Goal: Task Accomplishment & Management: Complete application form

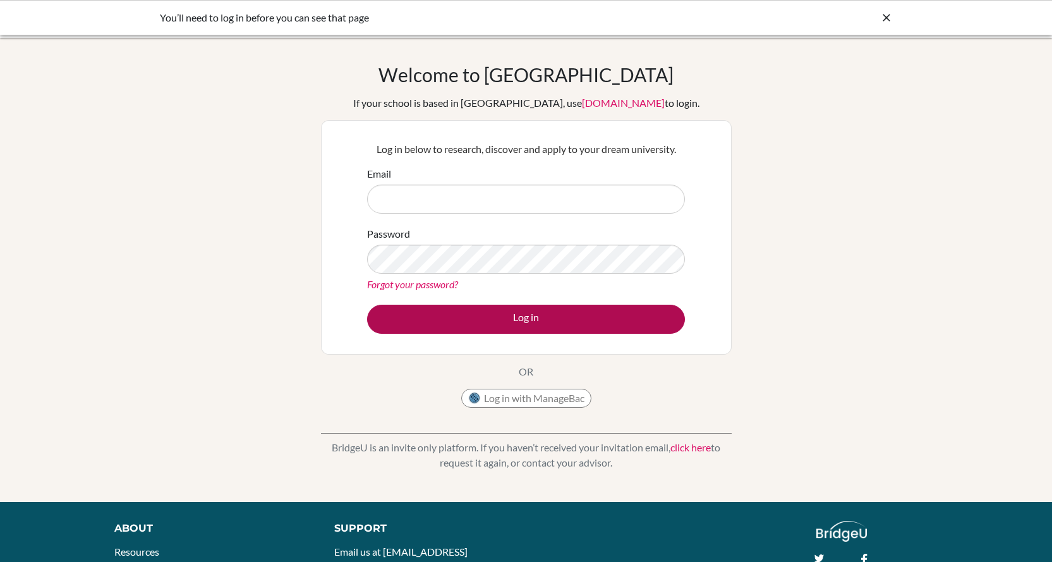
type input "bsahin@tedankara.k12.tr"
click at [526, 321] on button "Log in" at bounding box center [526, 318] width 318 height 29
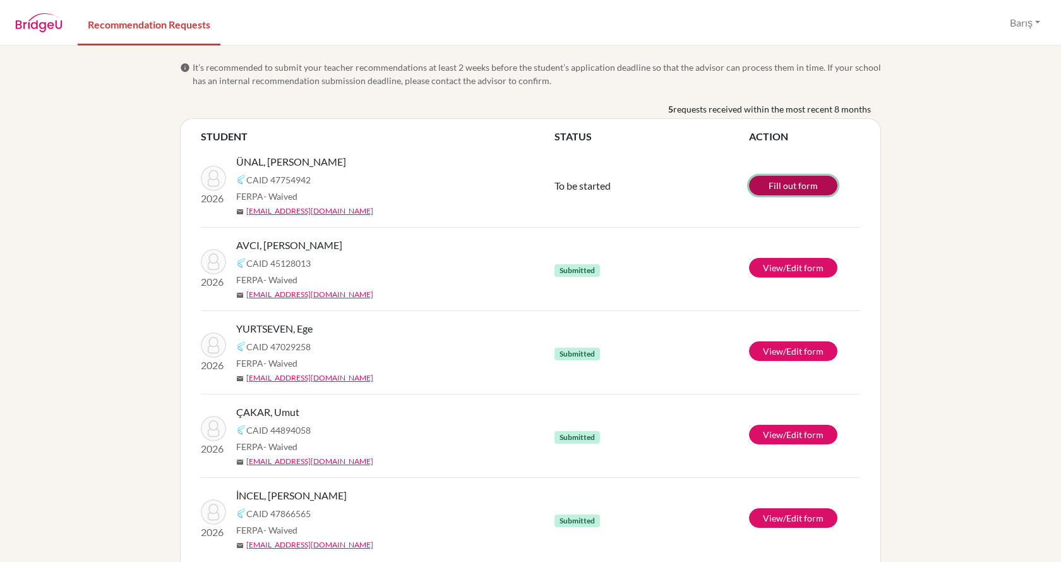
click at [792, 183] on link "Fill out form" at bounding box center [793, 186] width 88 height 20
